Goal: Information Seeking & Learning: Learn about a topic

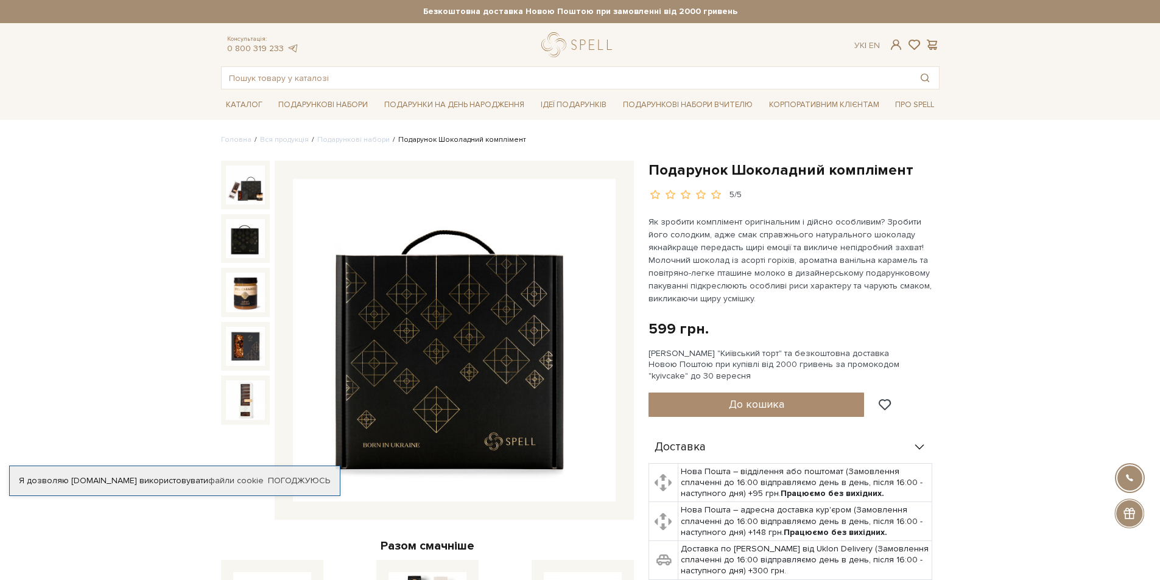
click at [510, 343] on img at bounding box center [454, 340] width 323 height 323
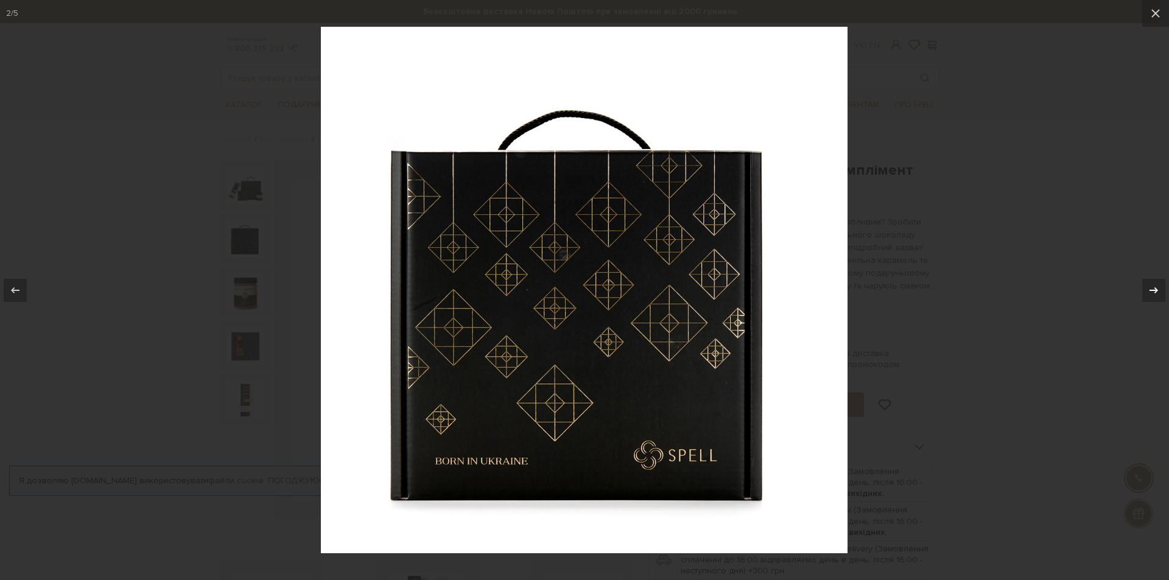
click at [1150, 291] on icon at bounding box center [1154, 290] width 15 height 15
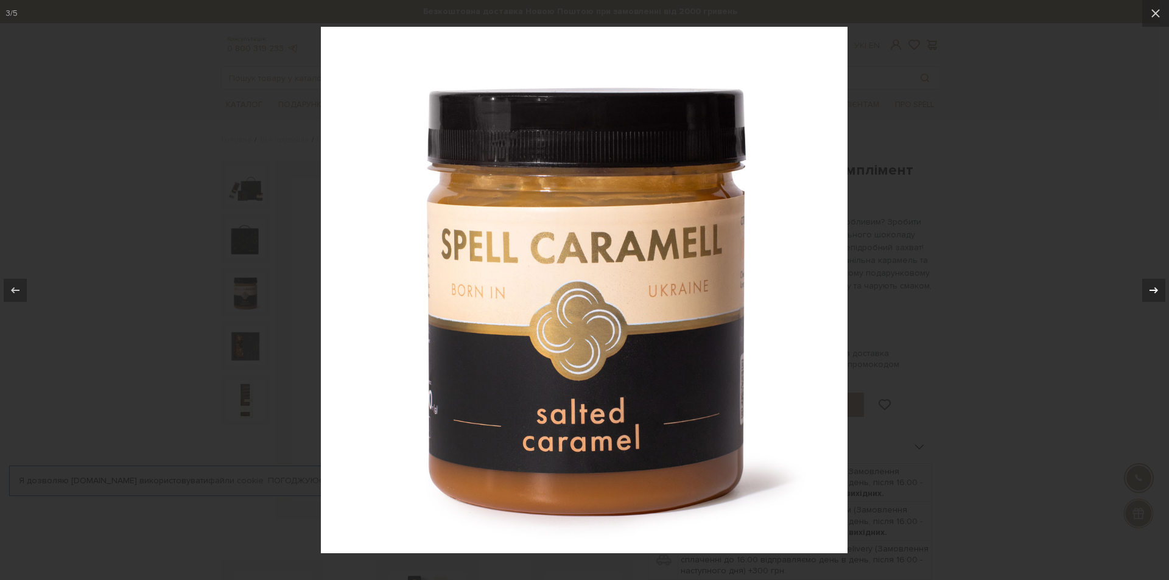
click at [1150, 291] on icon at bounding box center [1154, 290] width 15 height 15
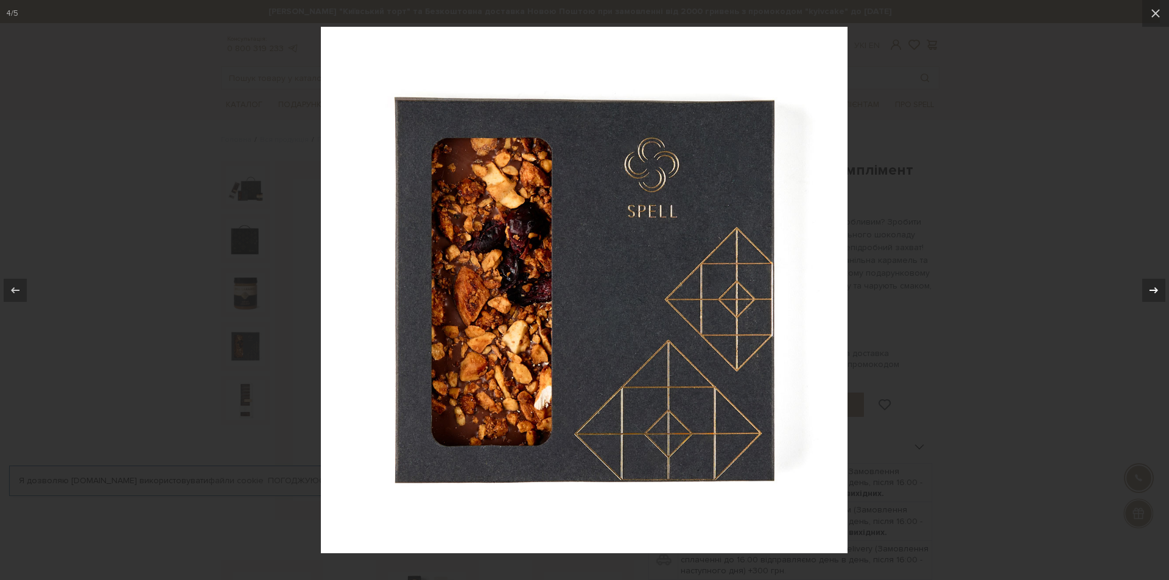
click at [1150, 291] on icon at bounding box center [1154, 290] width 15 height 15
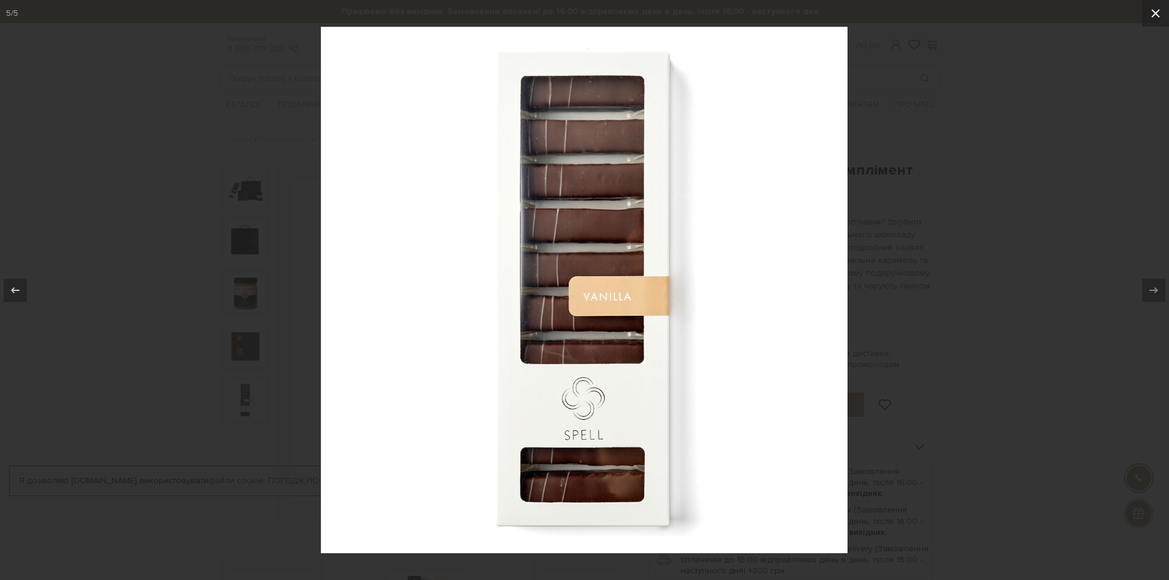
click at [1156, 19] on icon at bounding box center [1156, 13] width 15 height 15
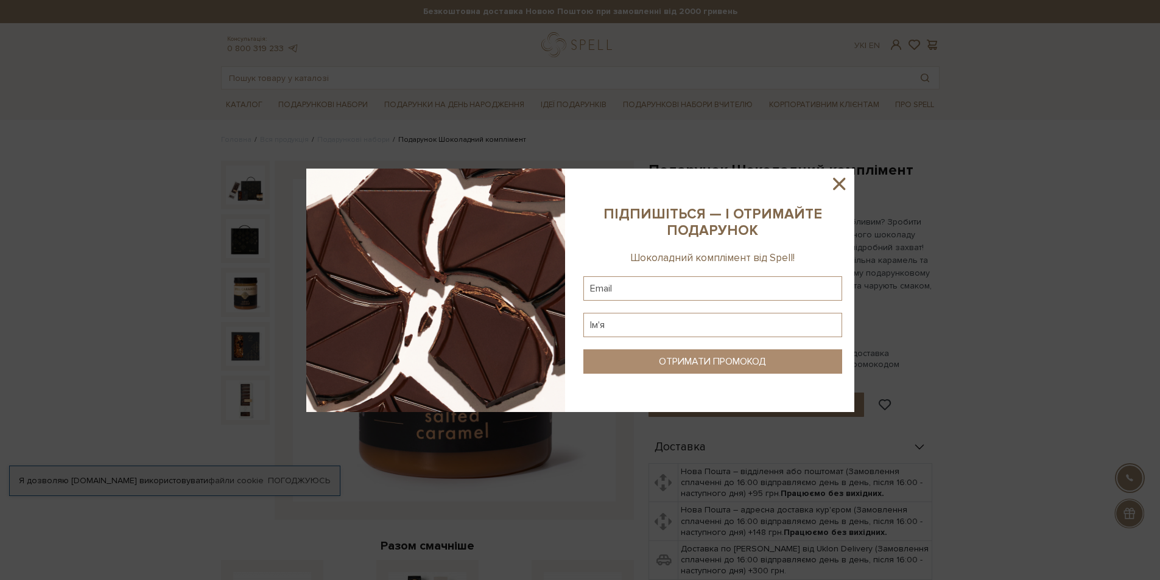
click at [840, 186] on icon at bounding box center [839, 184] width 21 height 21
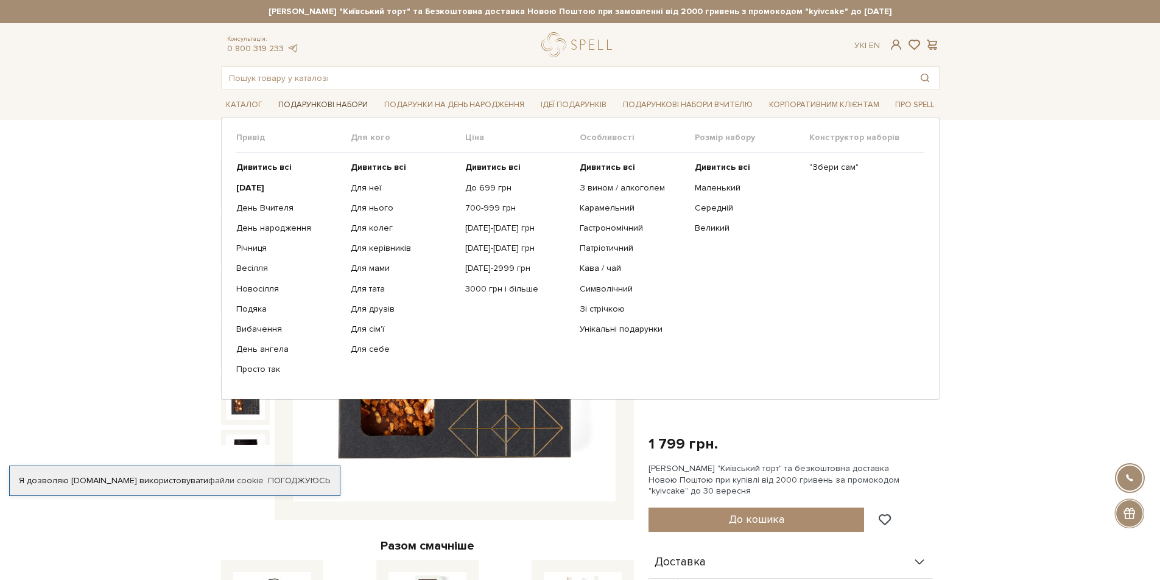
click at [298, 105] on link "Подарункові набори" at bounding box center [322, 105] width 99 height 19
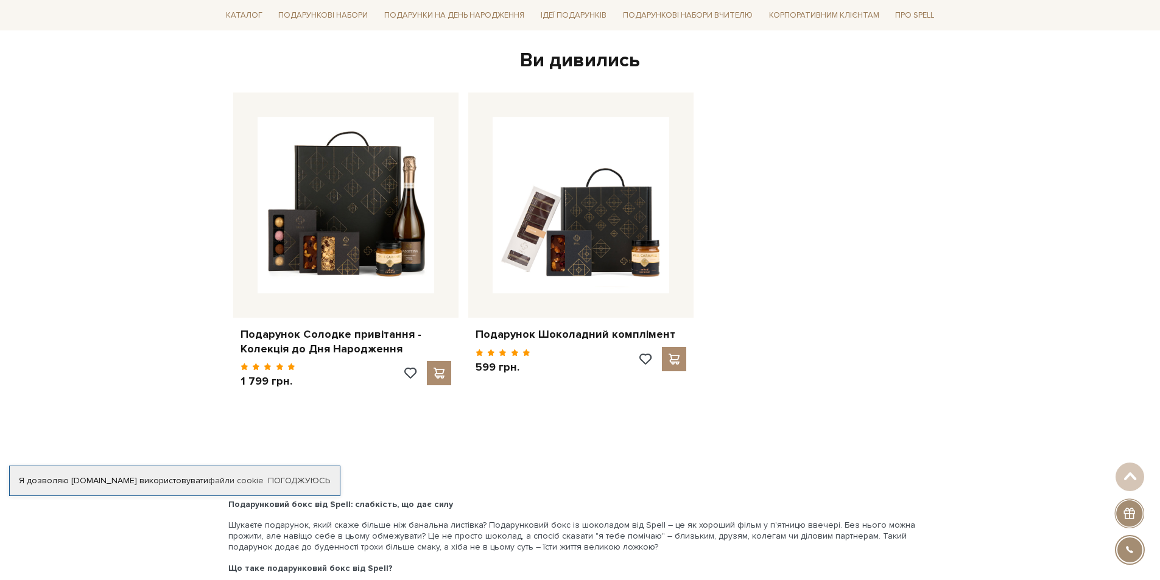
scroll to position [1827, 0]
